Goal: Task Accomplishment & Management: Use online tool/utility

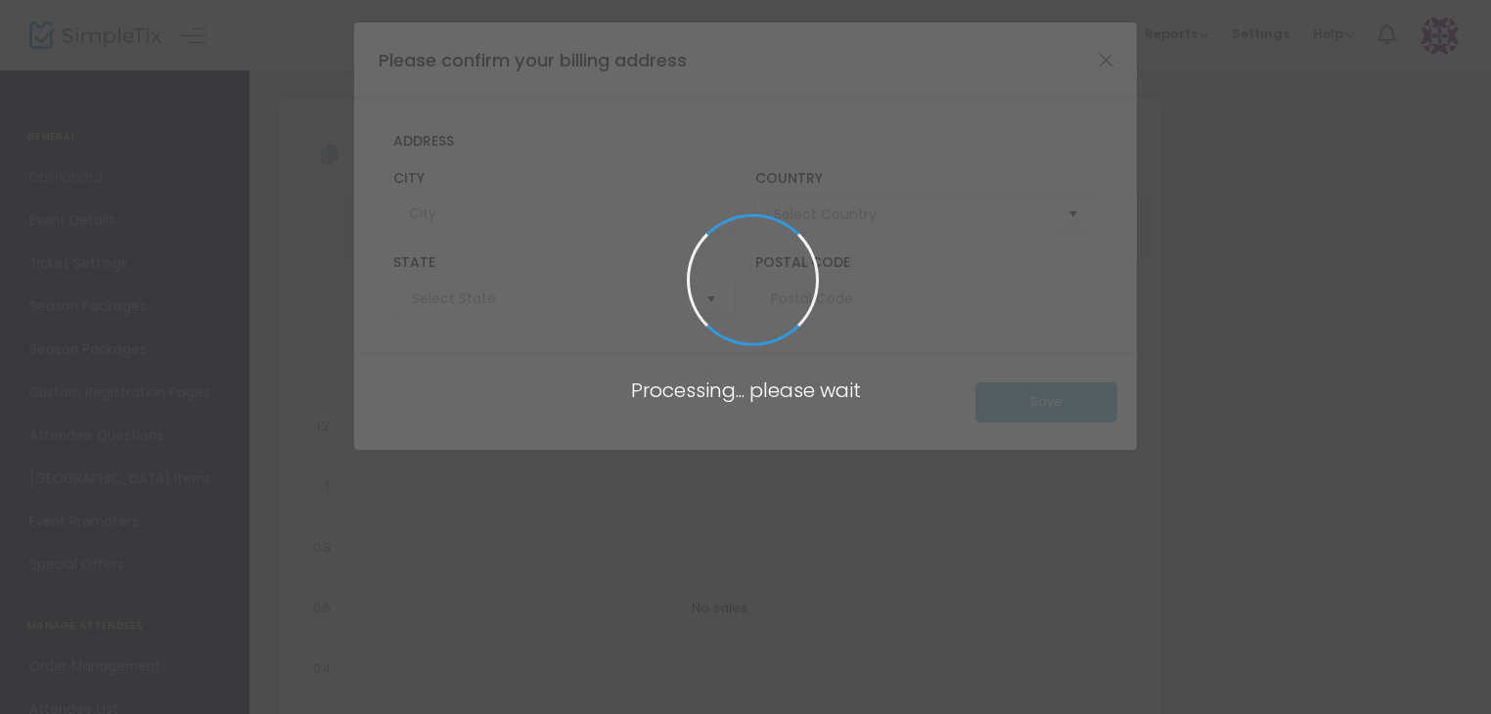
type input "[GEOGRAPHIC_DATA]"
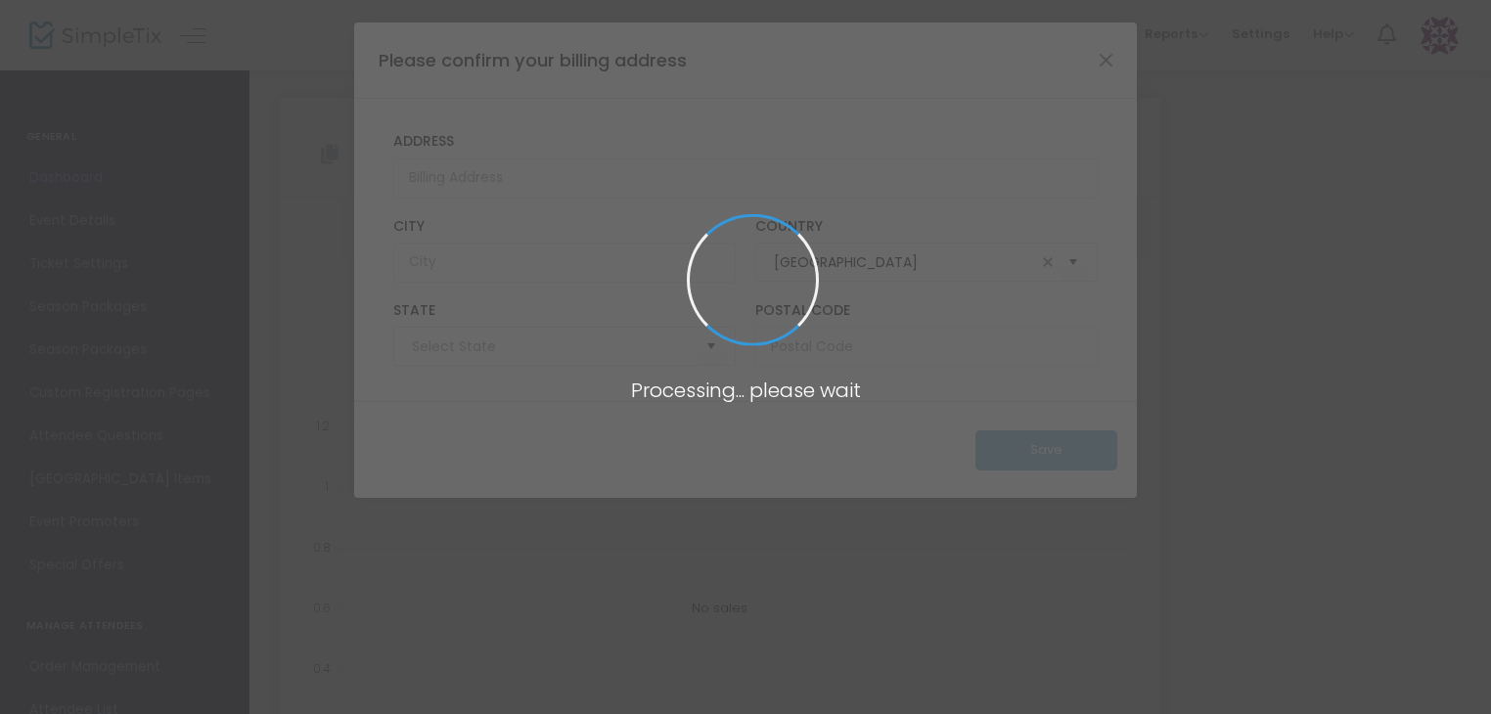
type input "[US_STATE]"
type input "[URL][DOMAIN_NAME]"
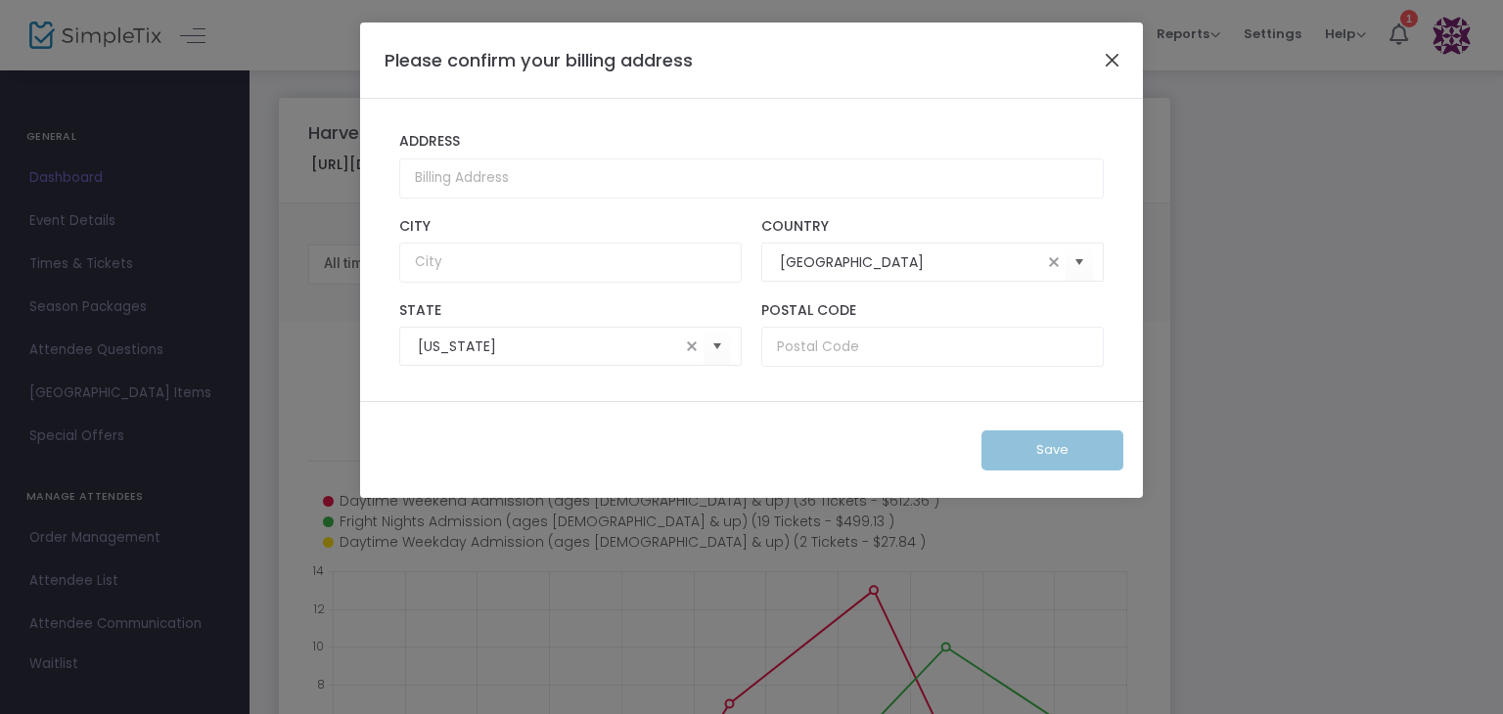
click at [1108, 56] on button "Close" at bounding box center [1112, 59] width 25 height 25
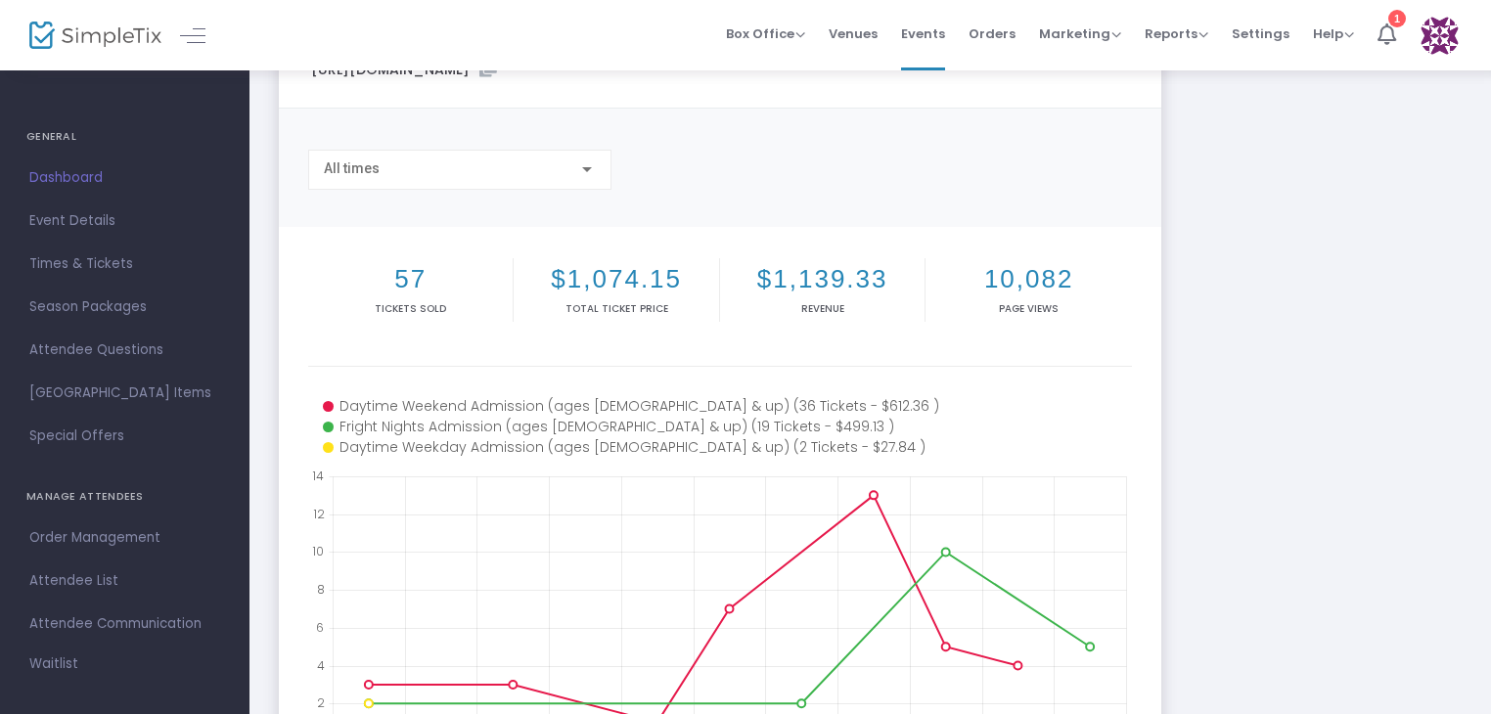
scroll to position [196, 0]
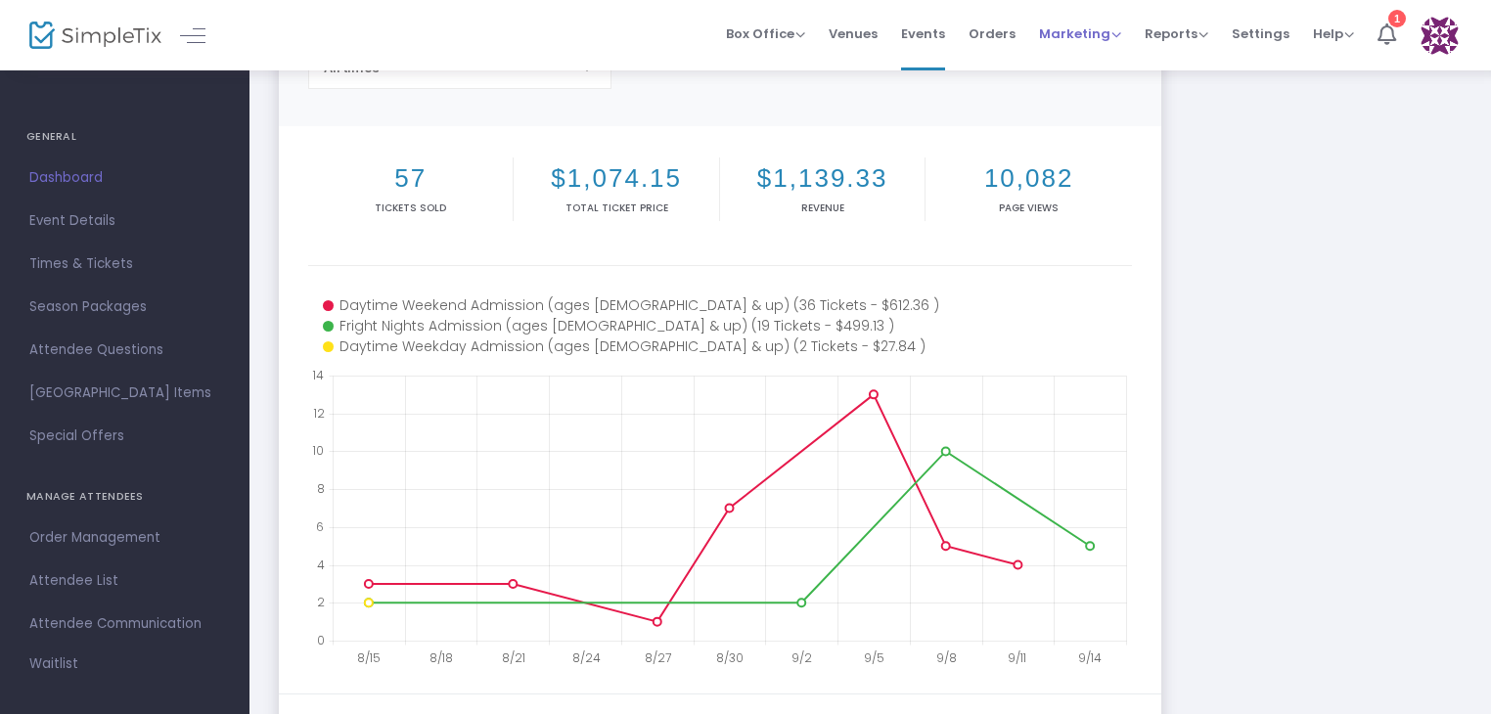
click at [1083, 35] on span "Marketing" at bounding box center [1080, 33] width 82 height 19
click at [1080, 69] on li "Promo Codes" at bounding box center [1117, 66] width 157 height 38
